Goal: Information Seeking & Learning: Learn about a topic

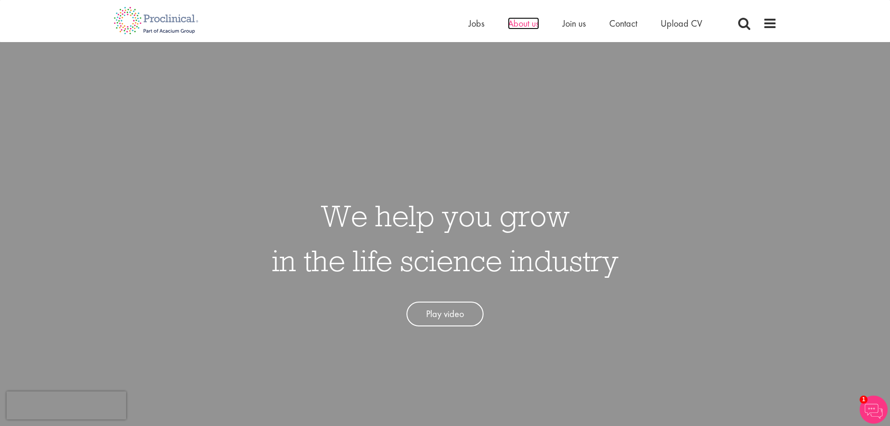
click at [538, 28] on span "About us" at bounding box center [523, 23] width 31 height 12
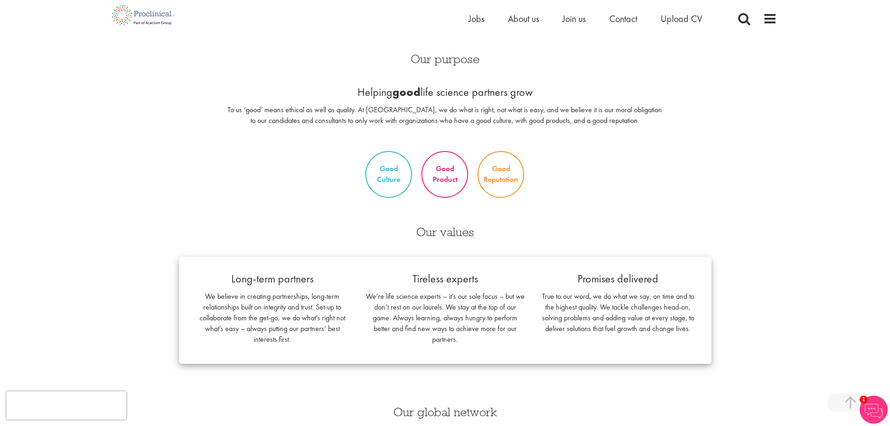
scroll to position [654, 0]
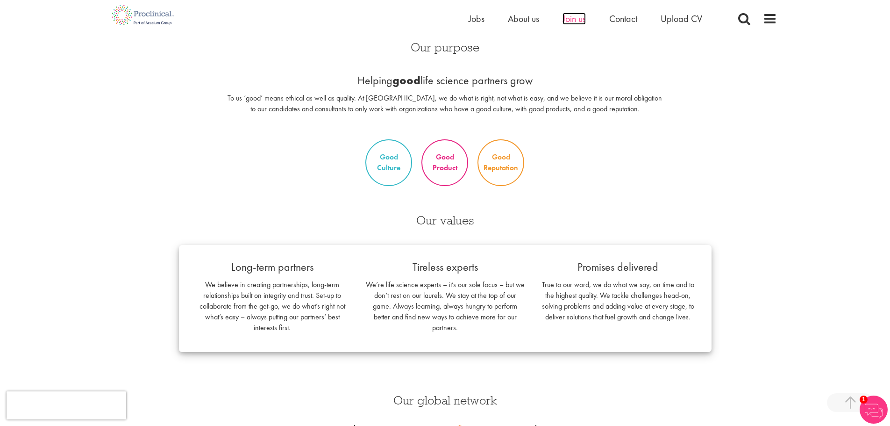
click at [575, 17] on span "Join us" at bounding box center [573, 19] width 23 height 12
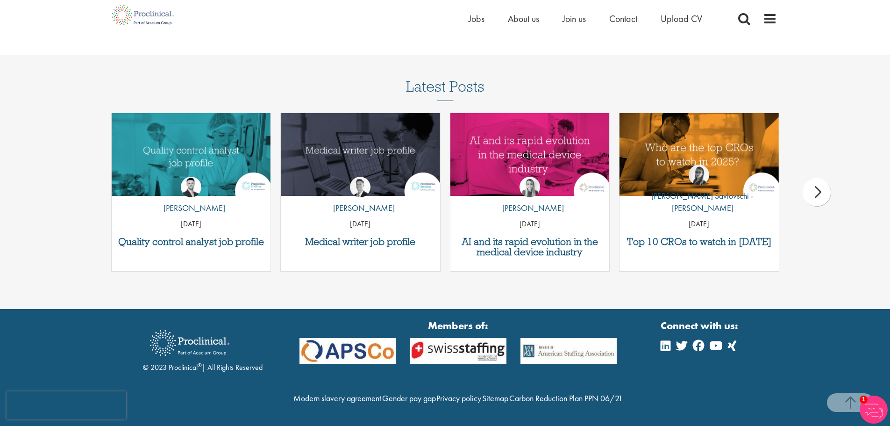
scroll to position [1213, 0]
click at [436, 392] on link "Gender pay gap" at bounding box center [409, 397] width 54 height 11
click at [774, 17] on span at bounding box center [770, 19] width 14 height 14
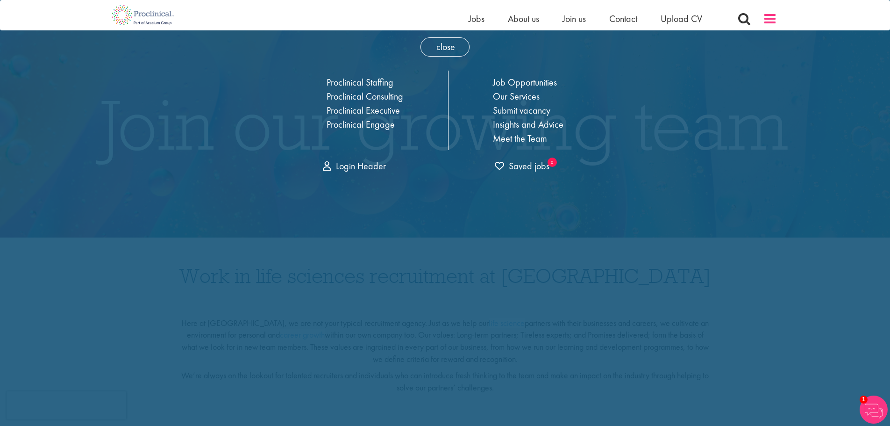
scroll to position [0, 0]
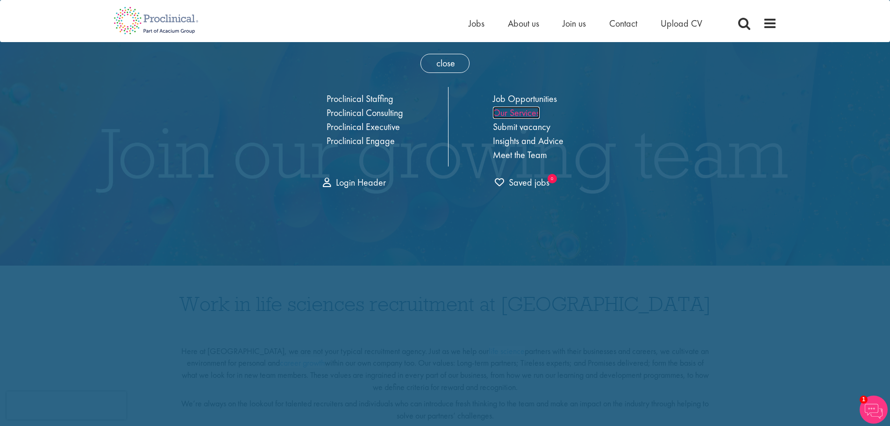
click at [520, 112] on link "Our Services" at bounding box center [516, 113] width 47 height 12
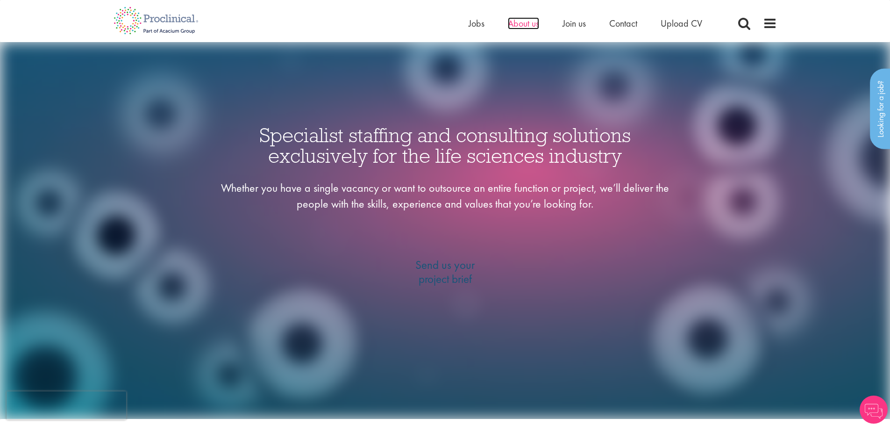
click at [525, 23] on span "About us" at bounding box center [523, 23] width 31 height 12
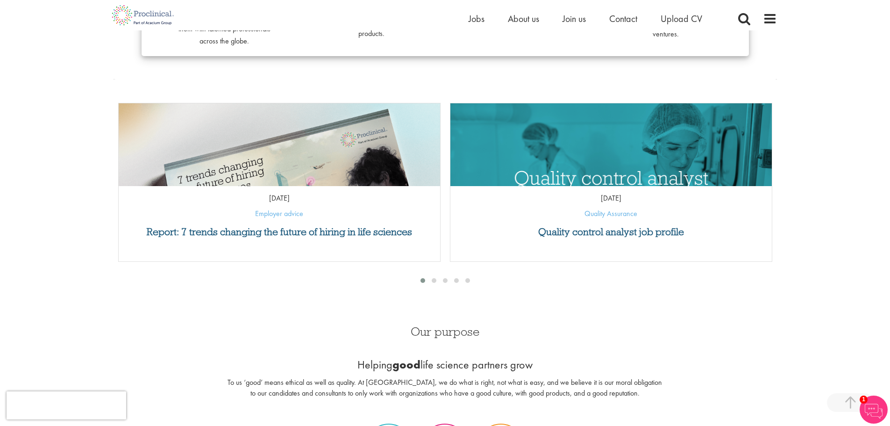
scroll to position [374, 0]
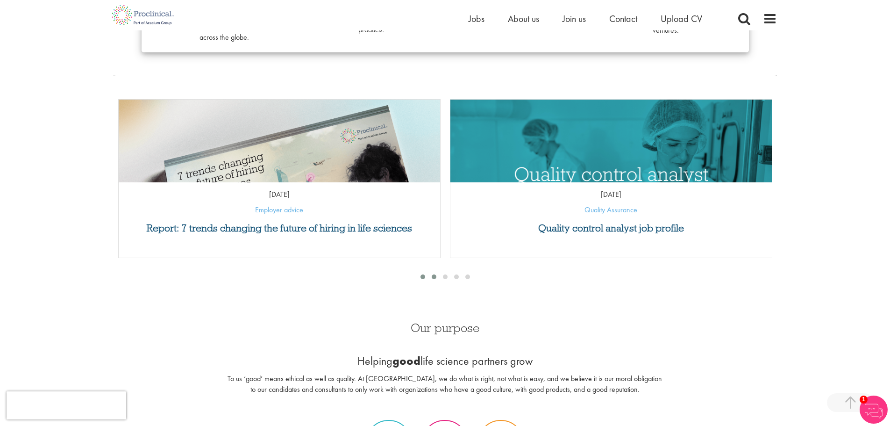
click at [432, 275] on span at bounding box center [434, 276] width 5 height 5
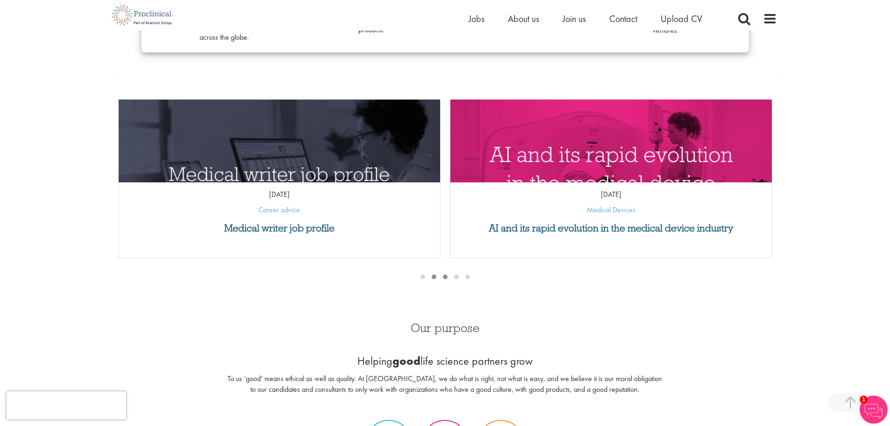
click at [441, 277] on div at bounding box center [445, 276] width 11 height 9
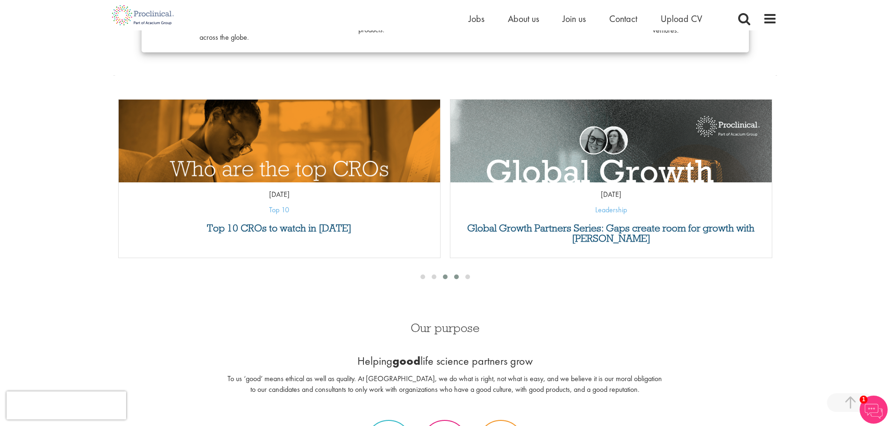
click at [456, 276] on span at bounding box center [456, 276] width 5 height 5
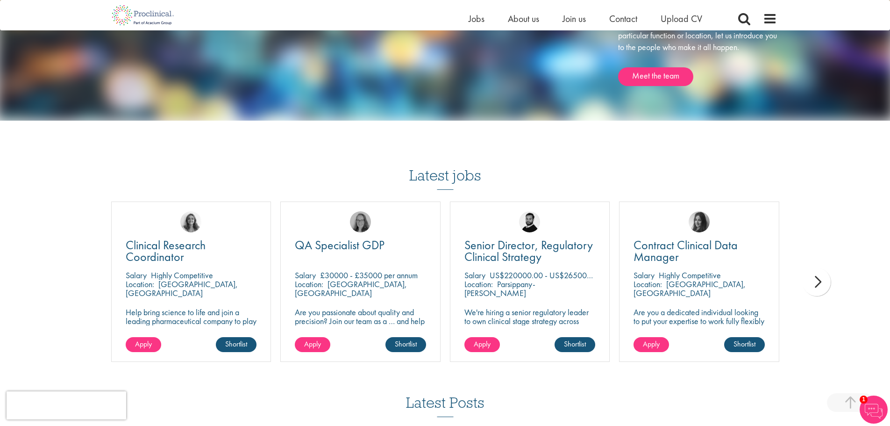
scroll to position [1542, 0]
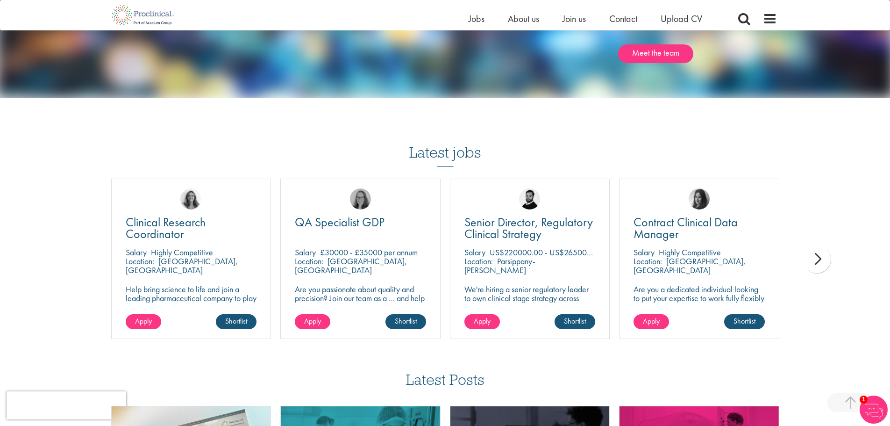
click at [823, 257] on div "next" at bounding box center [817, 259] width 28 height 28
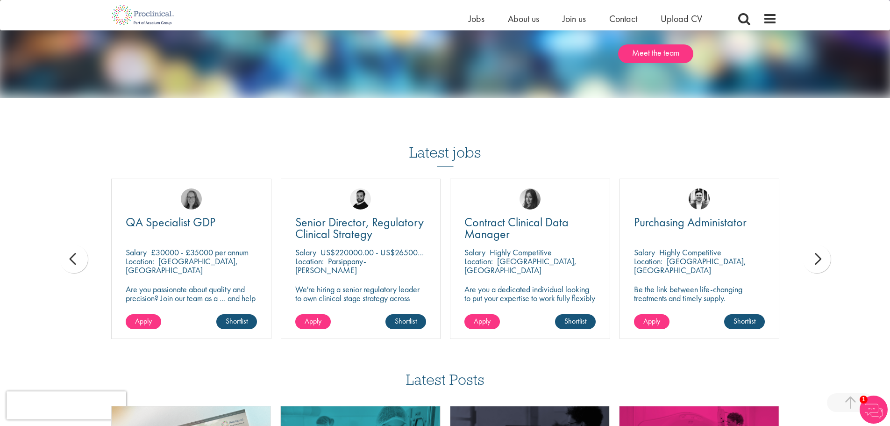
click at [823, 257] on div "next" at bounding box center [817, 259] width 28 height 28
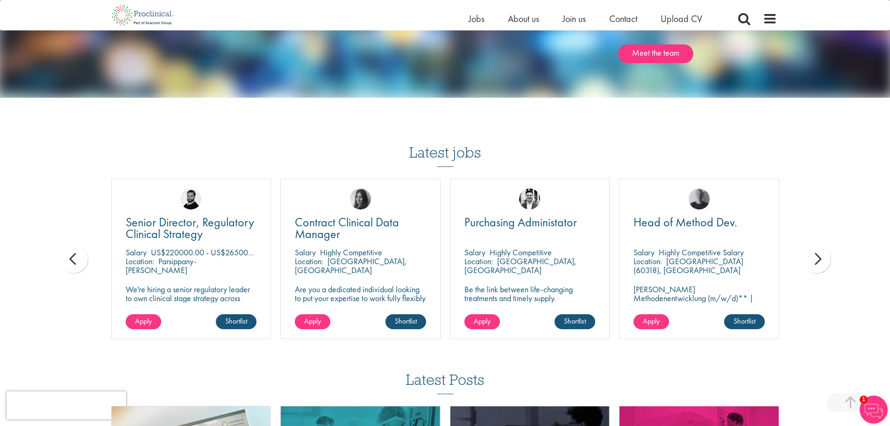
click at [823, 257] on div "next" at bounding box center [817, 259] width 28 height 28
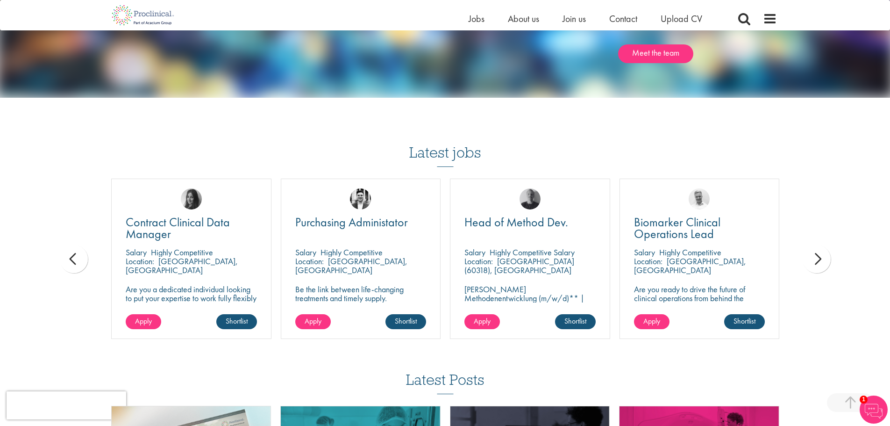
click at [823, 257] on div "next" at bounding box center [817, 259] width 28 height 28
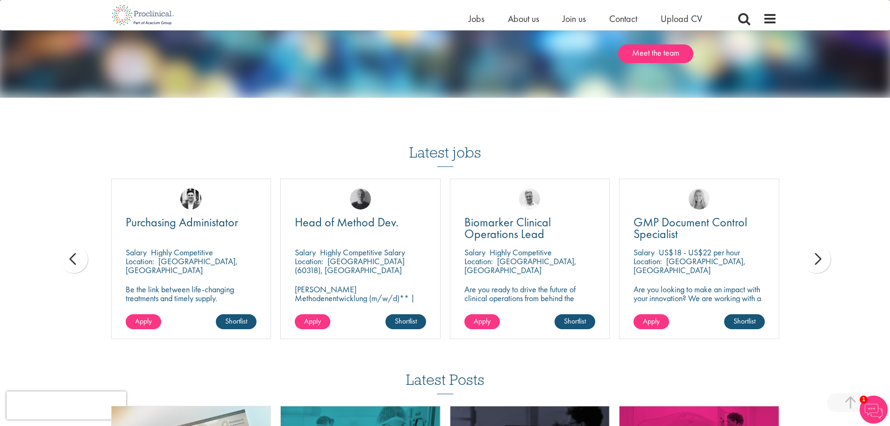
click at [823, 257] on div "next" at bounding box center [817, 259] width 28 height 28
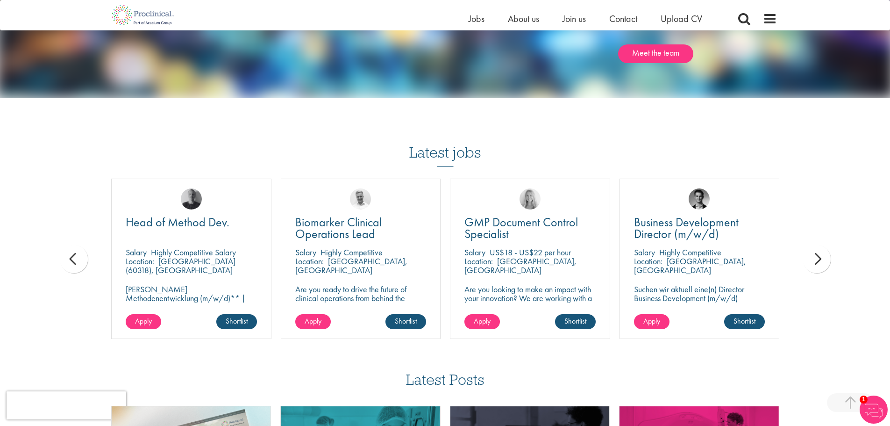
click at [823, 257] on div "next" at bounding box center [817, 259] width 28 height 28
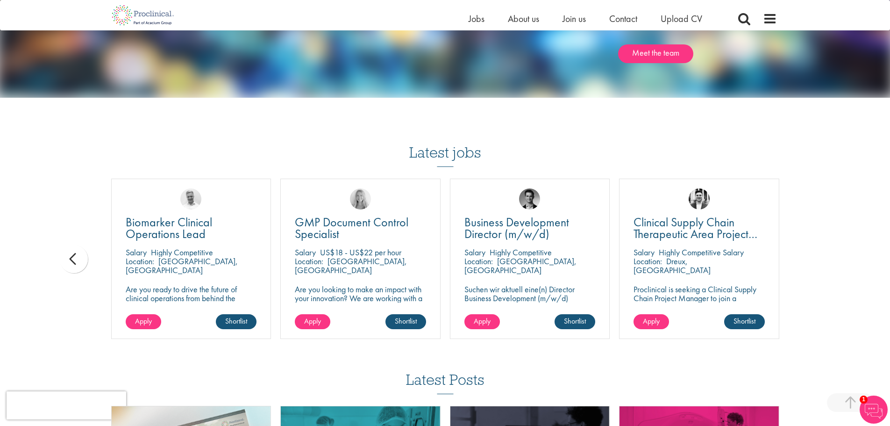
click at [573, 21] on span "Join us" at bounding box center [573, 19] width 23 height 12
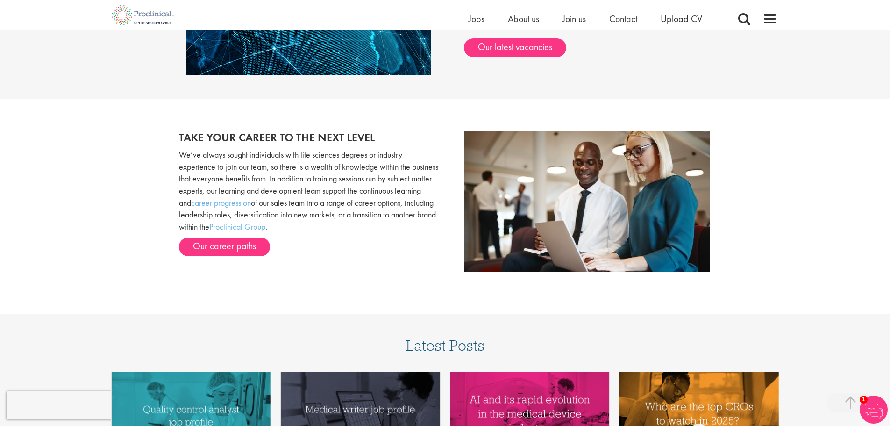
scroll to position [888, 0]
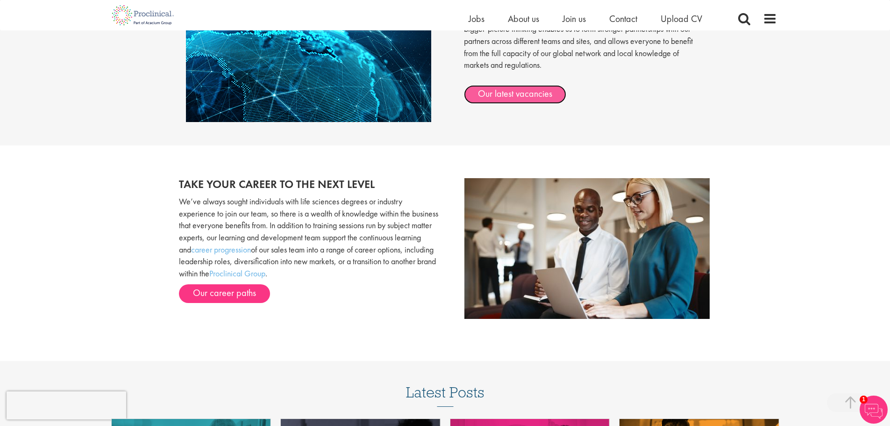
click at [519, 93] on link "Our latest vacancies" at bounding box center [515, 94] width 102 height 19
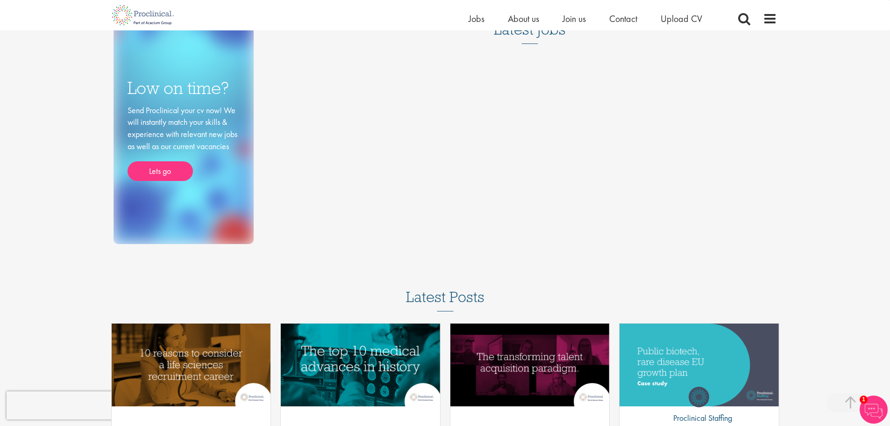
scroll to position [46, 0]
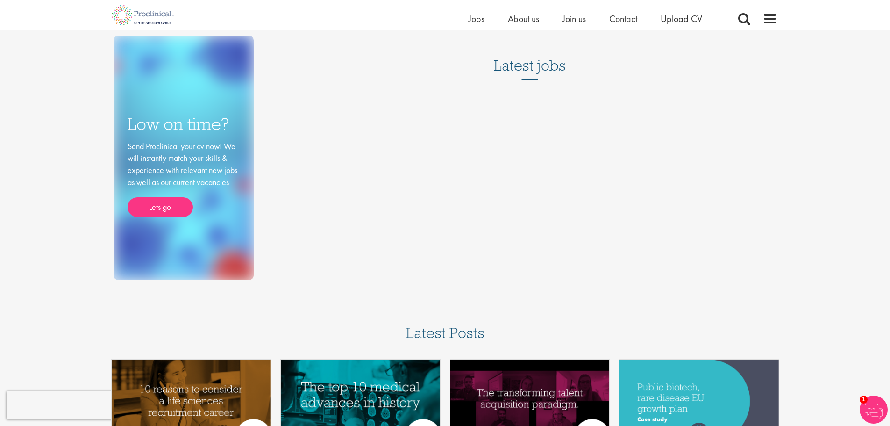
click at [764, 26] on div "Home Jobs About us Join us Contact Upload CV" at bounding box center [623, 21] width 308 height 19
click at [771, 17] on span at bounding box center [770, 19] width 14 height 14
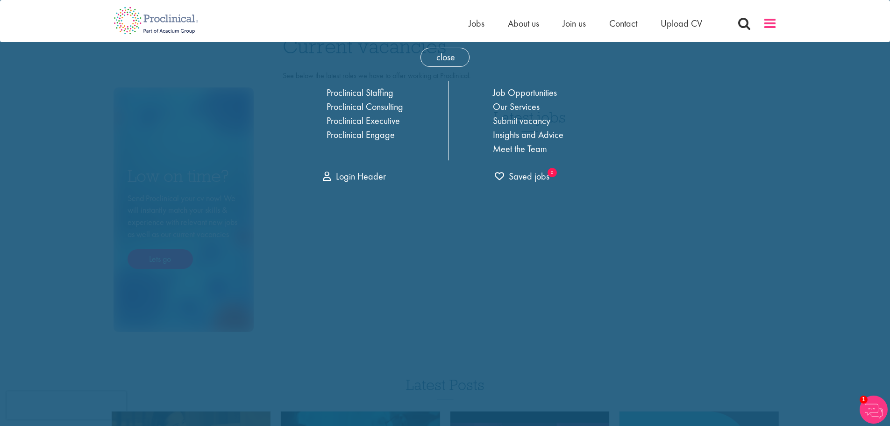
scroll to position [0, 0]
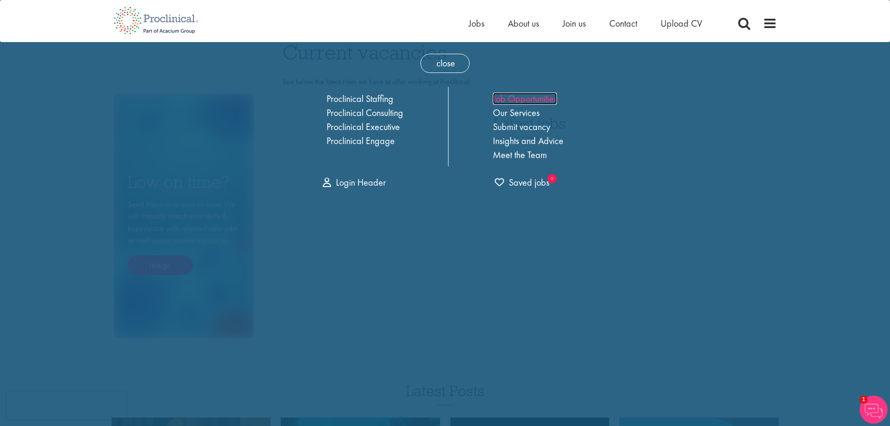
click at [518, 95] on link "Job Opportunities" at bounding box center [525, 98] width 64 height 12
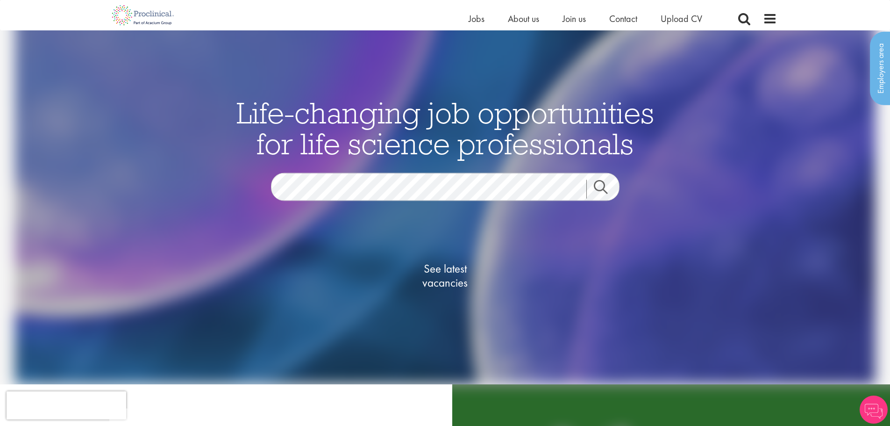
scroll to position [47, 0]
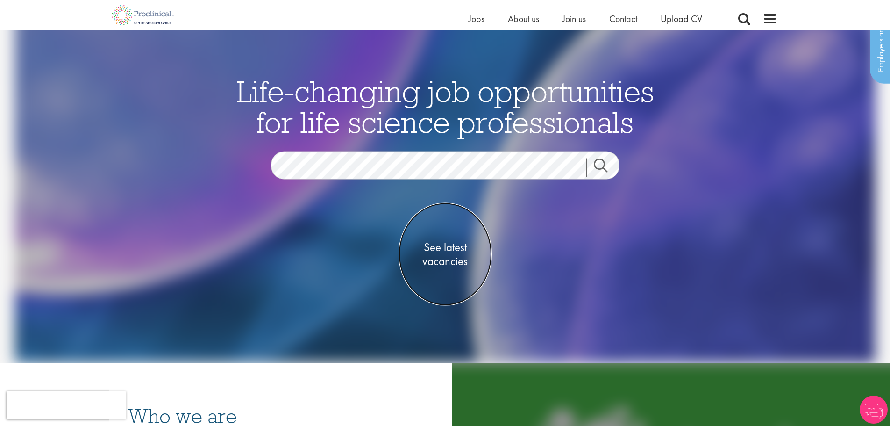
click at [442, 255] on span "See latest vacancies" at bounding box center [444, 254] width 93 height 28
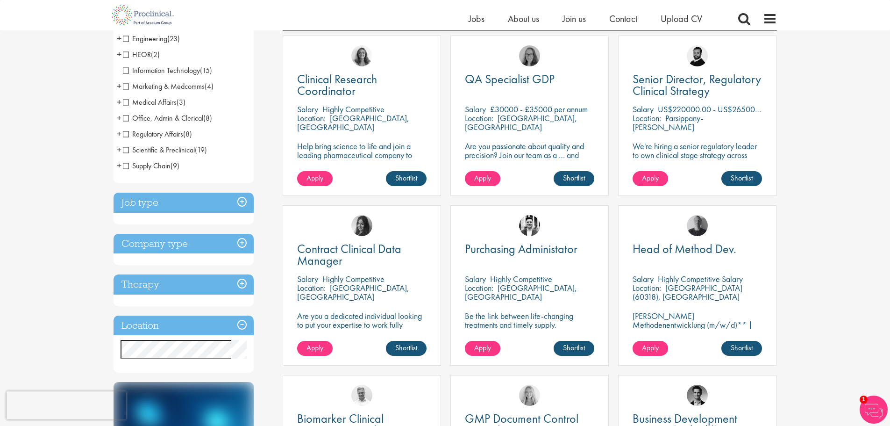
scroll to position [234, 0]
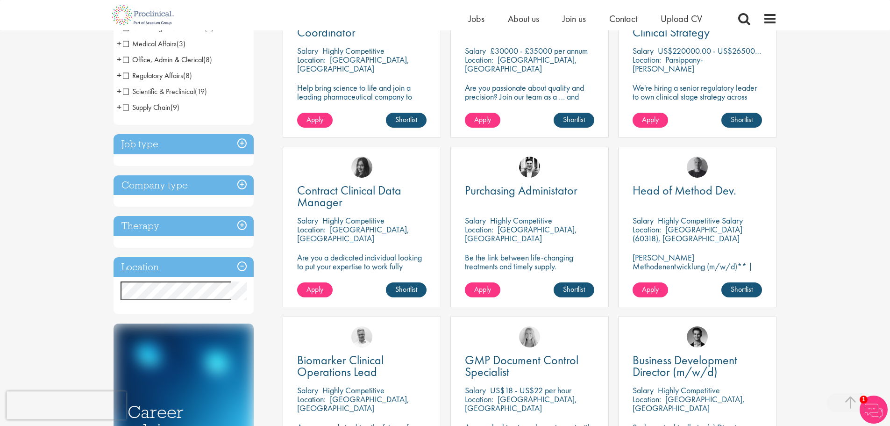
click at [217, 263] on h3 "Location" at bounding box center [184, 267] width 140 height 20
